Goal: Task Accomplishment & Management: Manage account settings

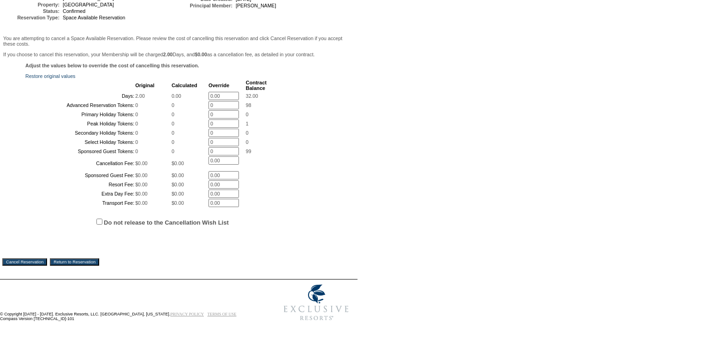
scroll to position [190, 0]
click at [29, 259] on input "Cancel Reservation" at bounding box center [24, 261] width 45 height 7
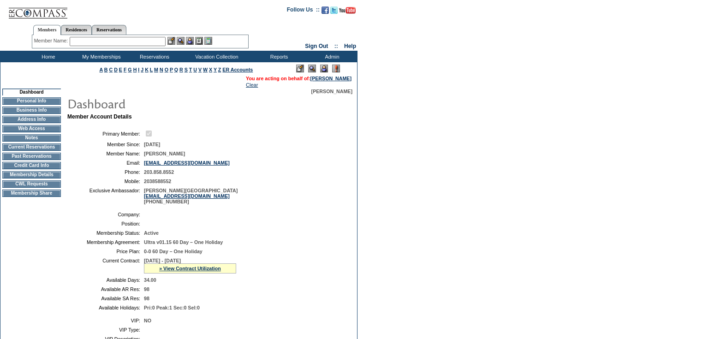
click at [140, 41] on input "text" at bounding box center [118, 41] width 96 height 9
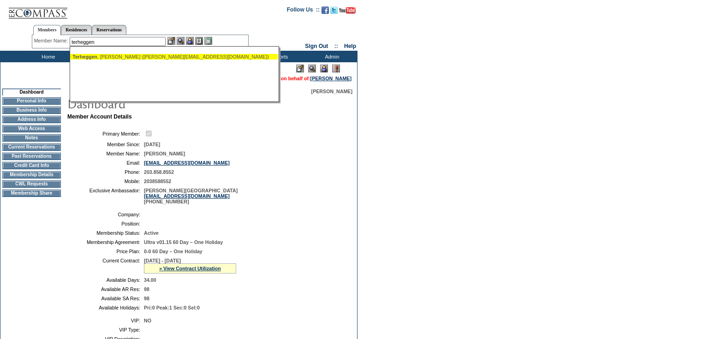
click at [110, 56] on div "[PERSON_NAME] ([PERSON_NAME][EMAIL_ADDRESS][DOMAIN_NAME])" at bounding box center [173, 57] width 203 height 6
type input "[PERSON_NAME] ([PERSON_NAME][EMAIL_ADDRESS][DOMAIN_NAME])"
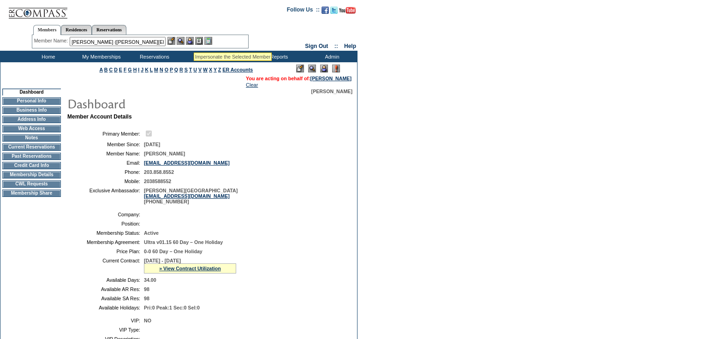
click at [193, 42] on img at bounding box center [190, 41] width 8 height 8
click at [334, 79] on link "[PERSON_NAME]" at bounding box center [330, 79] width 41 height 6
